Goal: Information Seeking & Learning: Learn about a topic

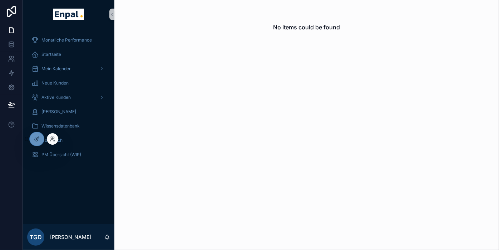
click at [53, 135] on div at bounding box center [52, 138] width 11 height 11
click at [53, 138] on icon at bounding box center [53, 139] width 6 height 6
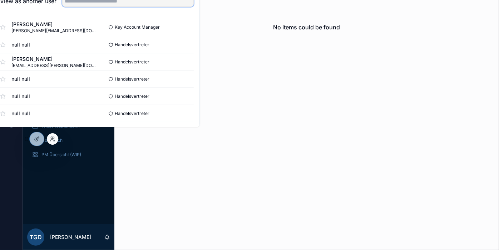
click at [106, 7] on input "text" at bounding box center [128, 0] width 132 height 11
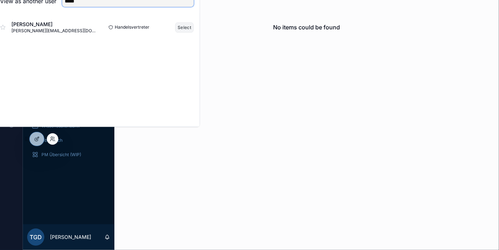
type input "*****"
click at [190, 30] on button "Select" at bounding box center [184, 27] width 19 height 10
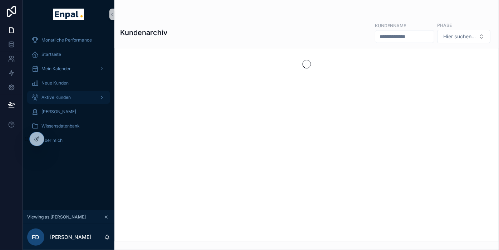
click at [60, 97] on span "Aktive Kunden" at bounding box center [55, 97] width 29 height 6
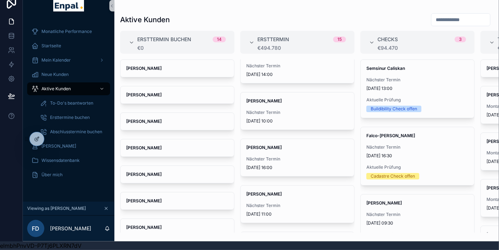
scroll to position [197, 0]
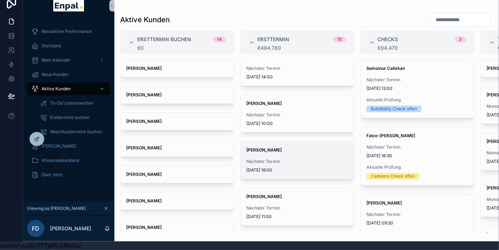
click at [276, 150] on div "[PERSON_NAME] Nächster Termin [DATE] 16:00" at bounding box center [298, 159] width 114 height 37
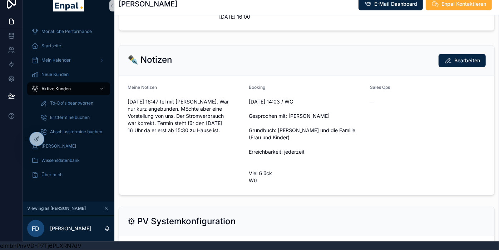
scroll to position [322, 0]
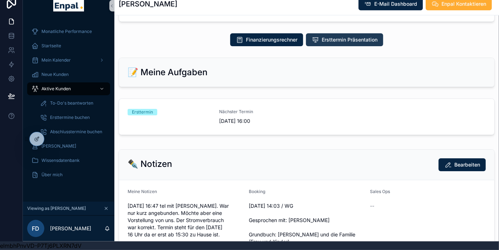
click at [340, 36] on span "Ersttermin Präsentation" at bounding box center [350, 39] width 56 height 7
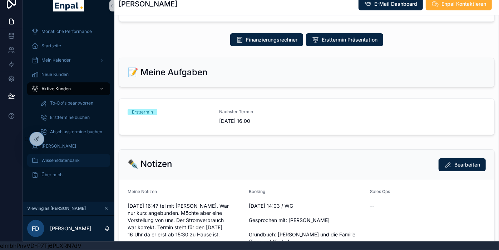
click at [53, 157] on span "Wissensdatenbank" at bounding box center [60, 160] width 38 height 6
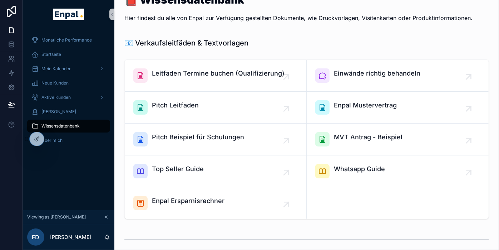
scroll to position [14, 0]
click at [199, 200] on span "Enpal Ersparnisrechner" at bounding box center [188, 201] width 73 height 10
